Goal: Check status: Check status

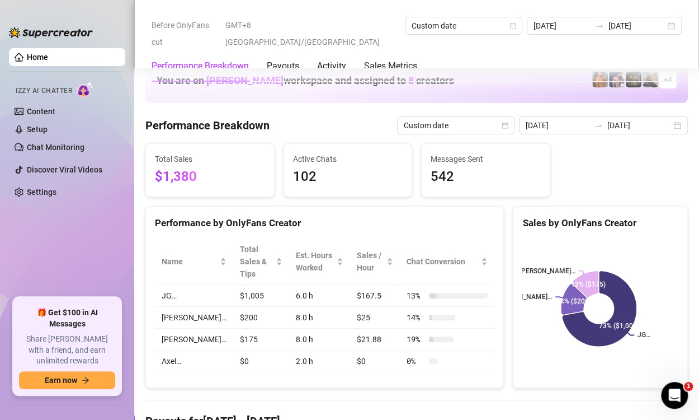
scroll to position [1449, 0]
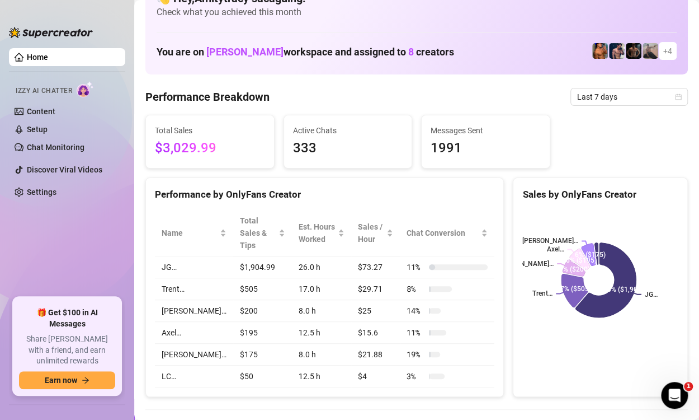
scroll to position [29, 0]
click at [596, 93] on span "Last 7 days" at bounding box center [629, 96] width 104 height 17
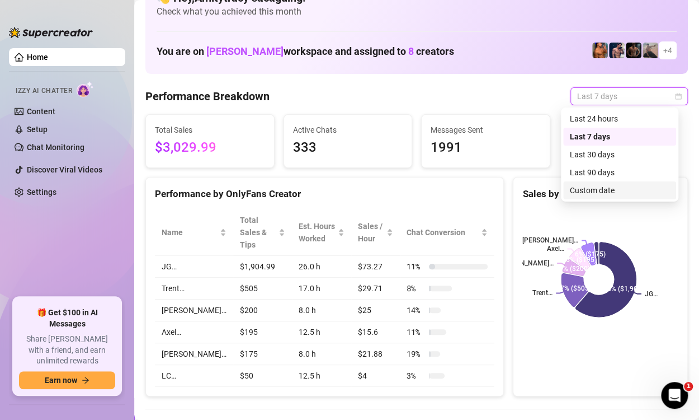
click at [581, 192] on div "Custom date" at bounding box center [620, 190] width 100 height 12
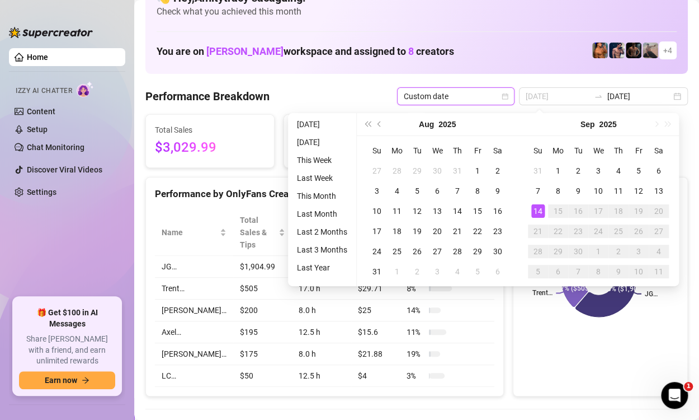
type input "[DATE]"
click at [535, 211] on div "14" at bounding box center [537, 210] width 13 height 13
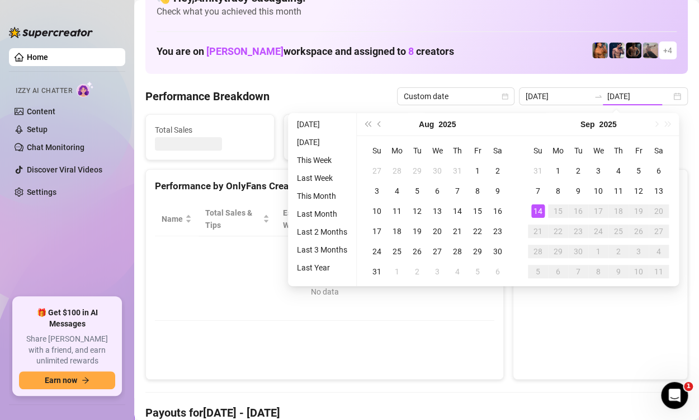
type input "[DATE]"
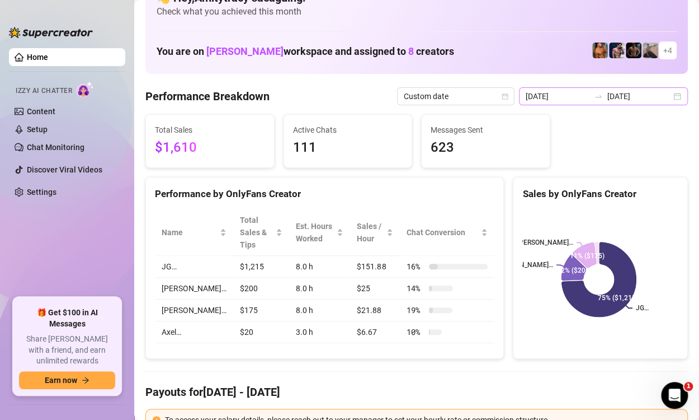
click at [594, 92] on icon "swap-right" at bounding box center [598, 96] width 9 height 9
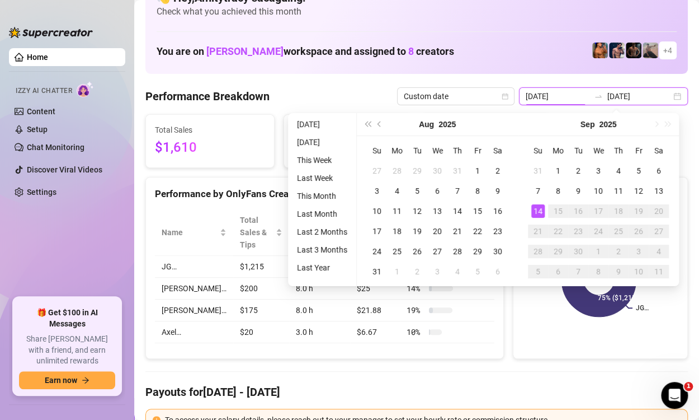
click at [664, 97] on div "2025-09-14 2025-09-14" at bounding box center [603, 96] width 169 height 18
type input "2025-09-01"
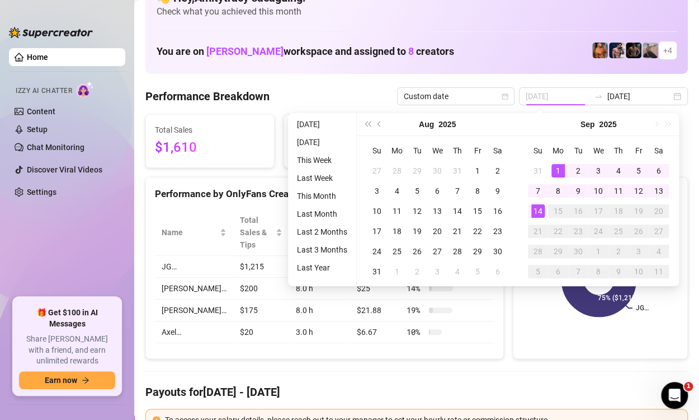
click at [561, 168] on div "1" at bounding box center [558, 170] width 13 height 13
type input "[DATE]"
click at [541, 214] on div "14" at bounding box center [537, 210] width 13 height 13
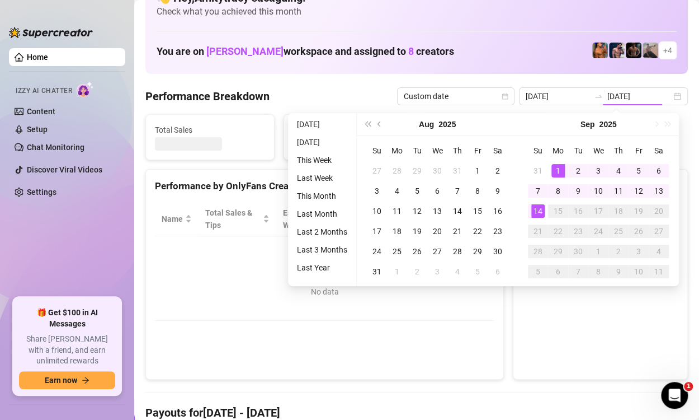
type input "2025-09-01"
